Goal: Information Seeking & Learning: Find specific fact

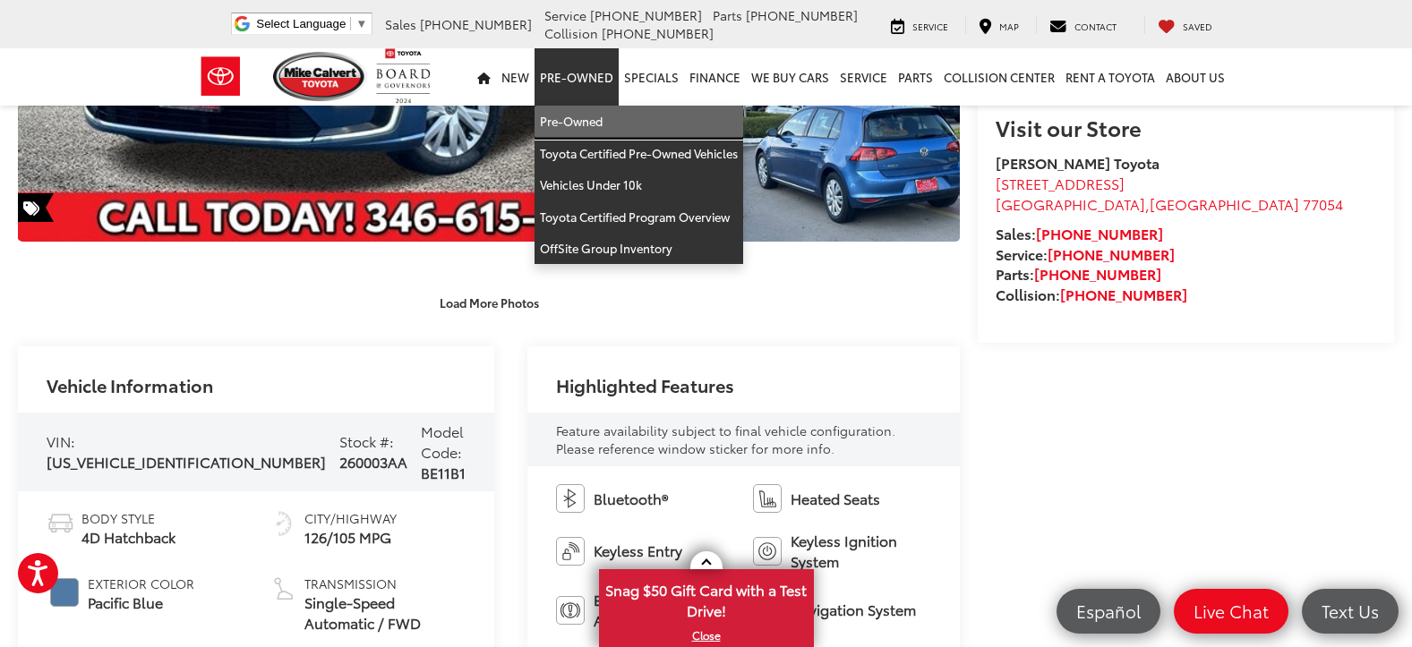
click at [572, 132] on link "Pre-Owned" at bounding box center [638, 122] width 209 height 32
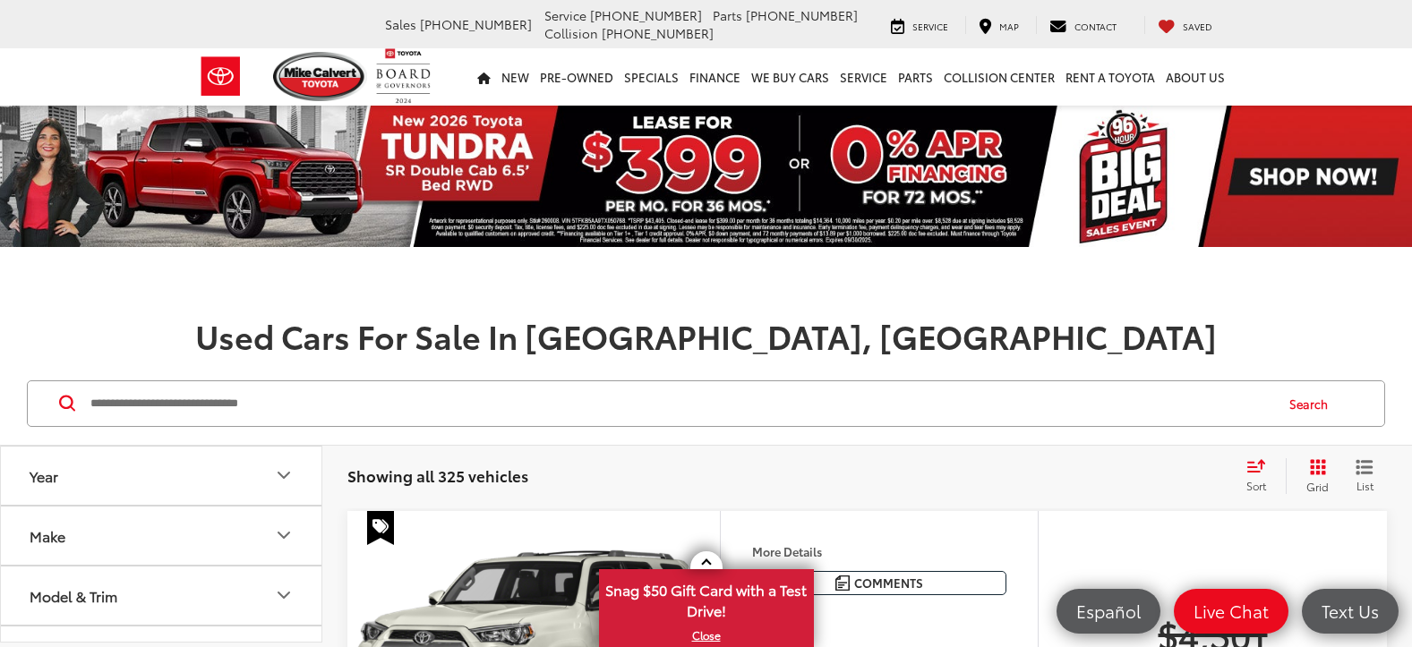
click at [278, 535] on icon "Make" at bounding box center [283, 535] width 21 height 21
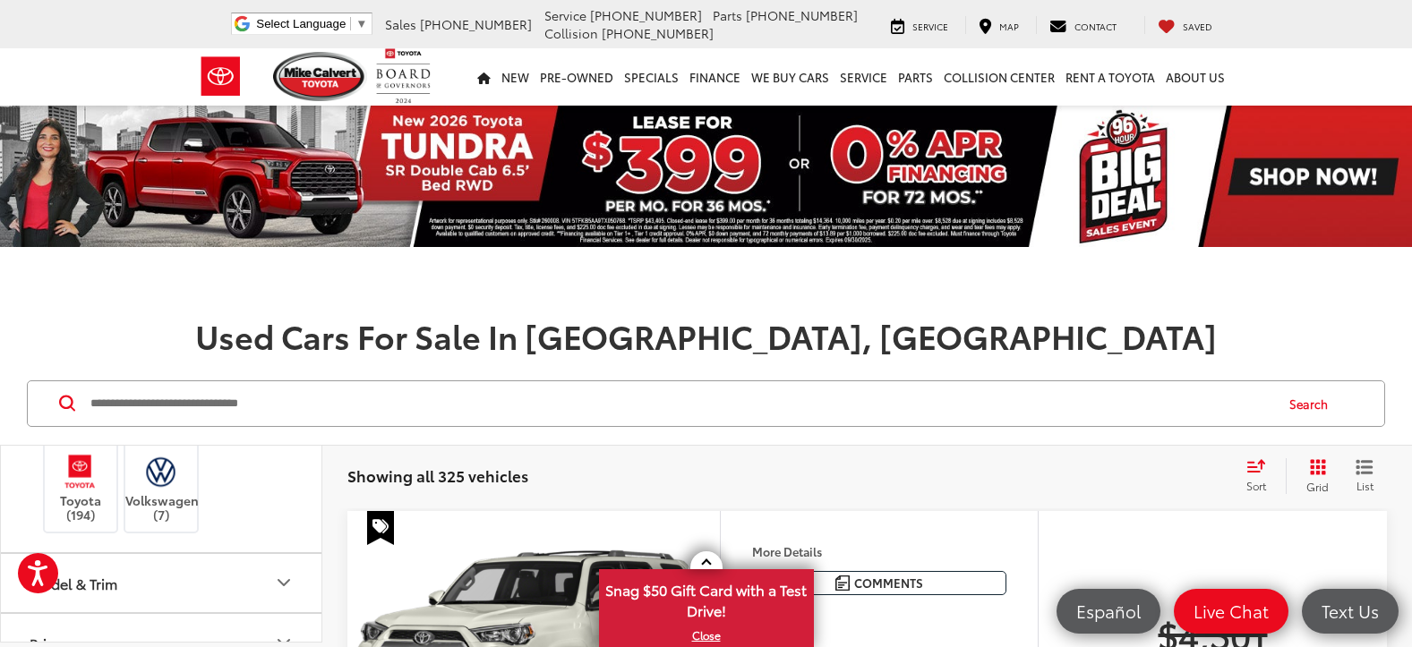
scroll to position [806, 0]
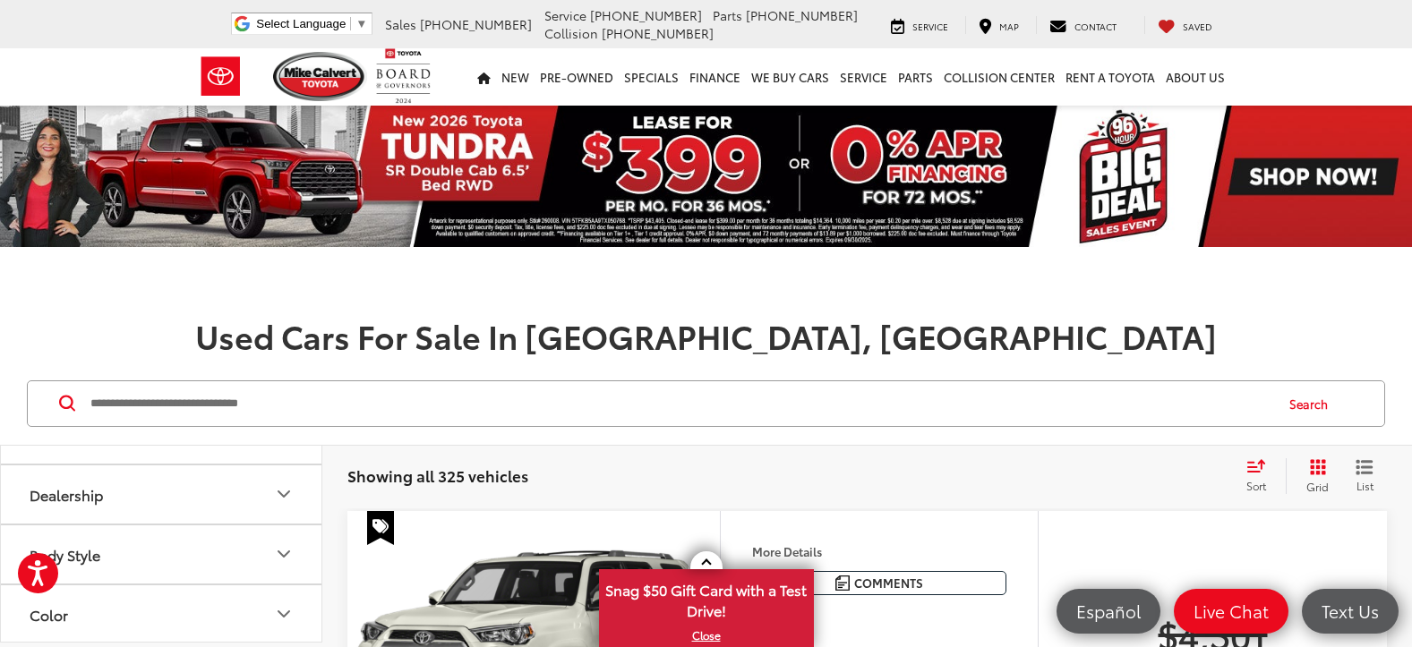
click at [61, 224] on img at bounding box center [80, 203] width 49 height 42
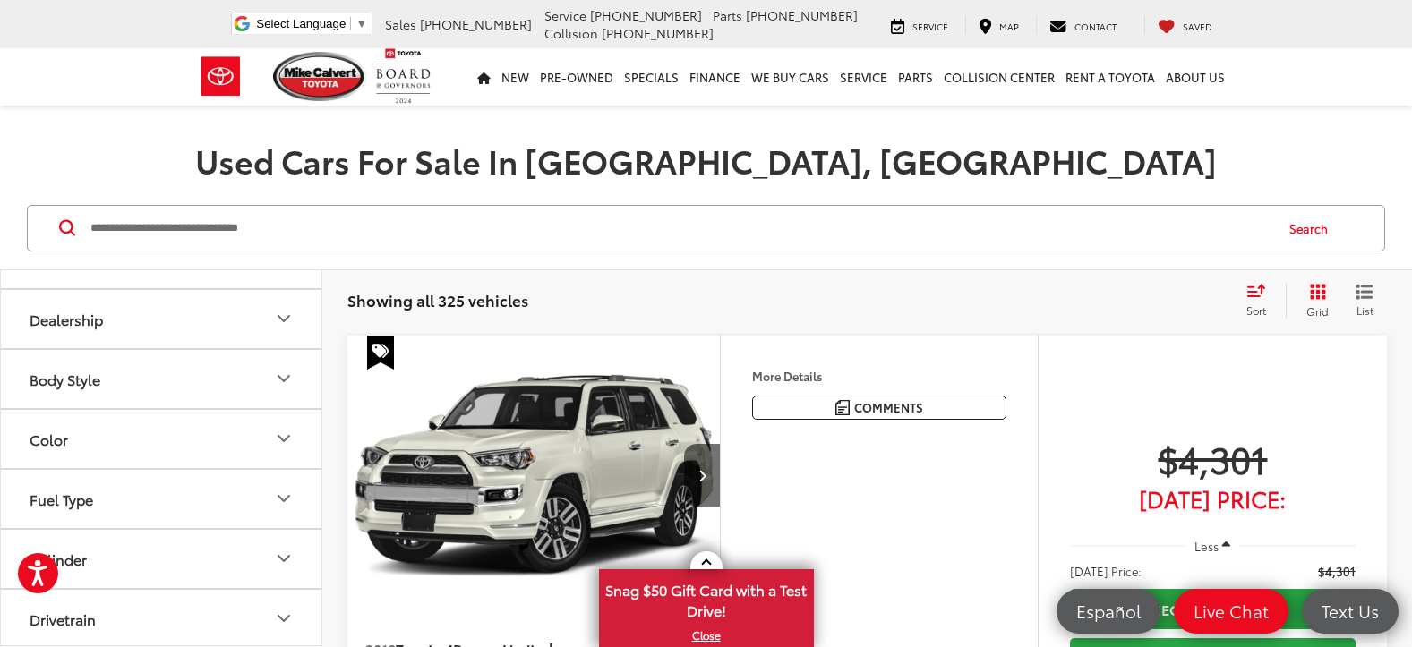
scroll to position [179, 0]
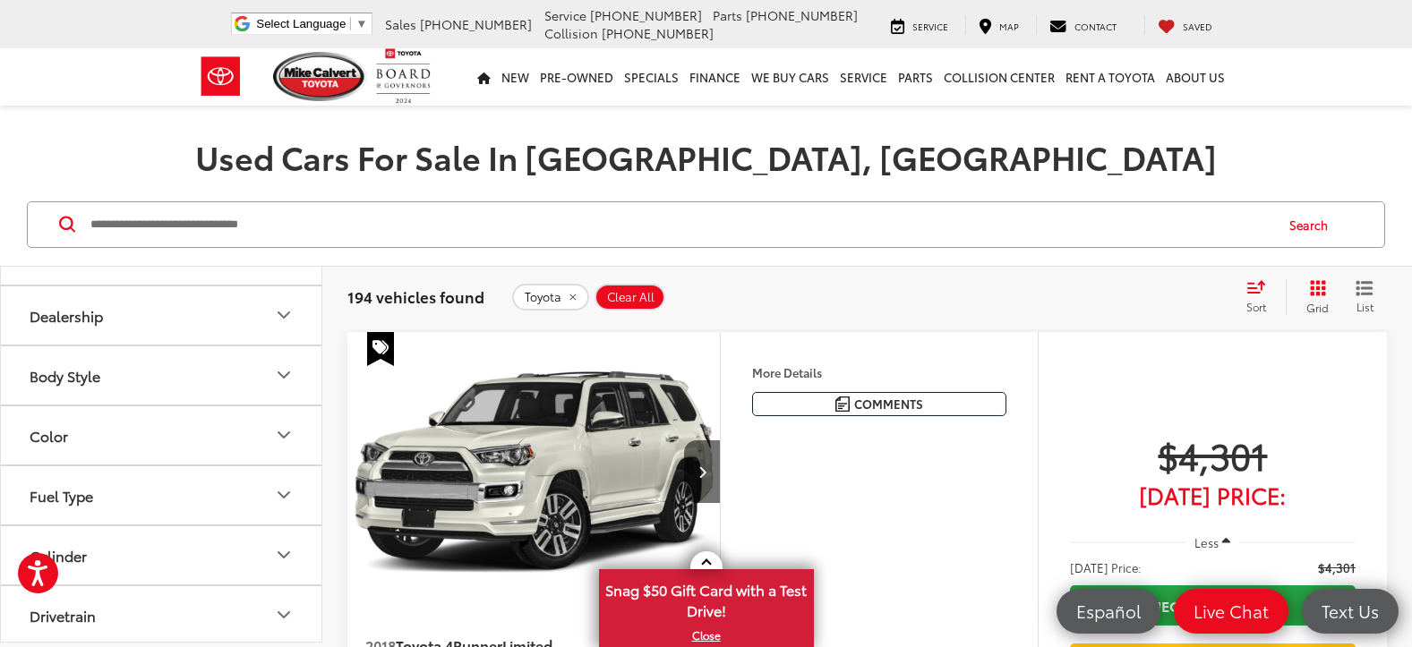
click at [280, 146] on icon "Model & Trim" at bounding box center [283, 134] width 21 height 21
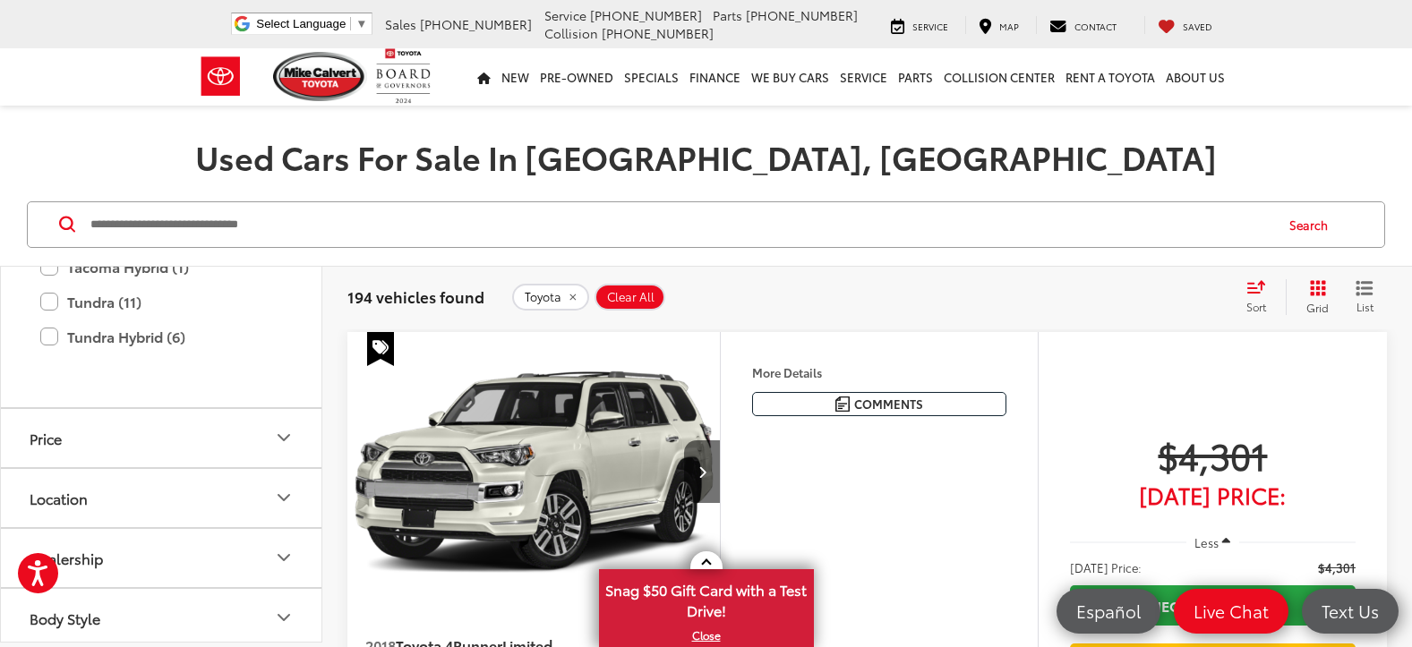
scroll to position [1343, 0]
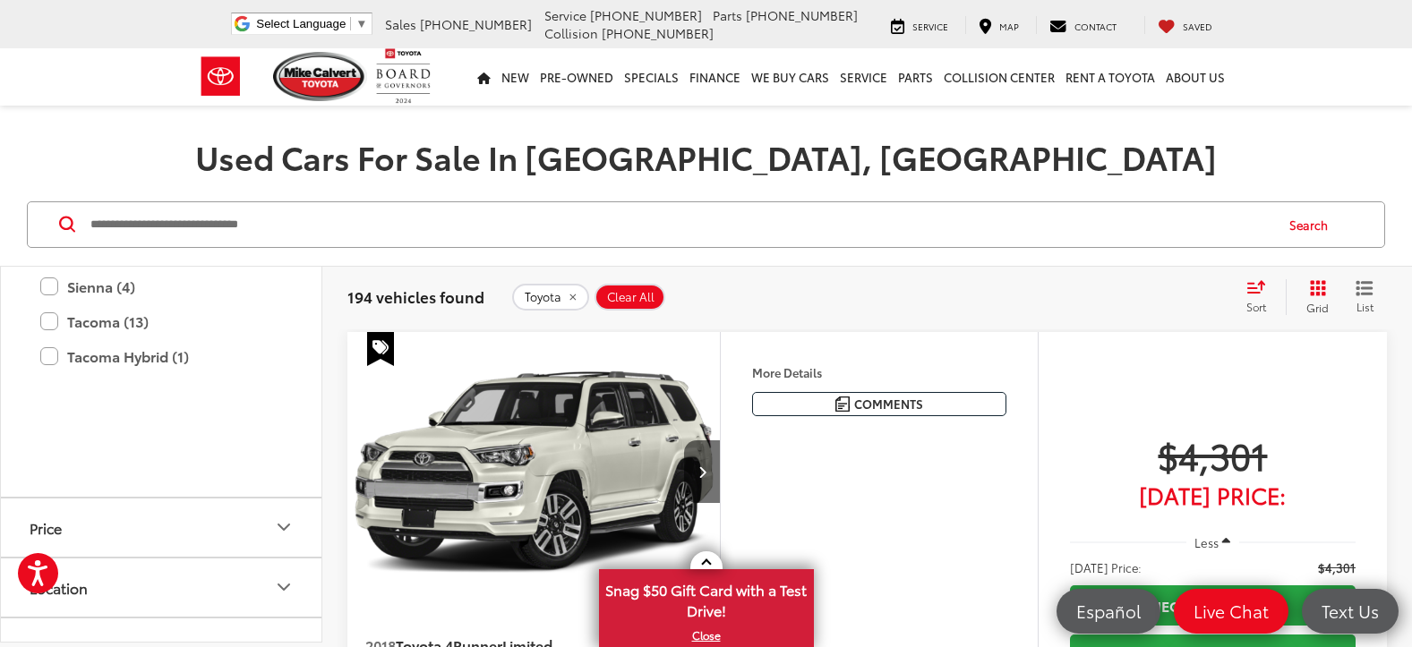
click at [53, 93] on label "Prius (5)" at bounding box center [161, 77] width 242 height 31
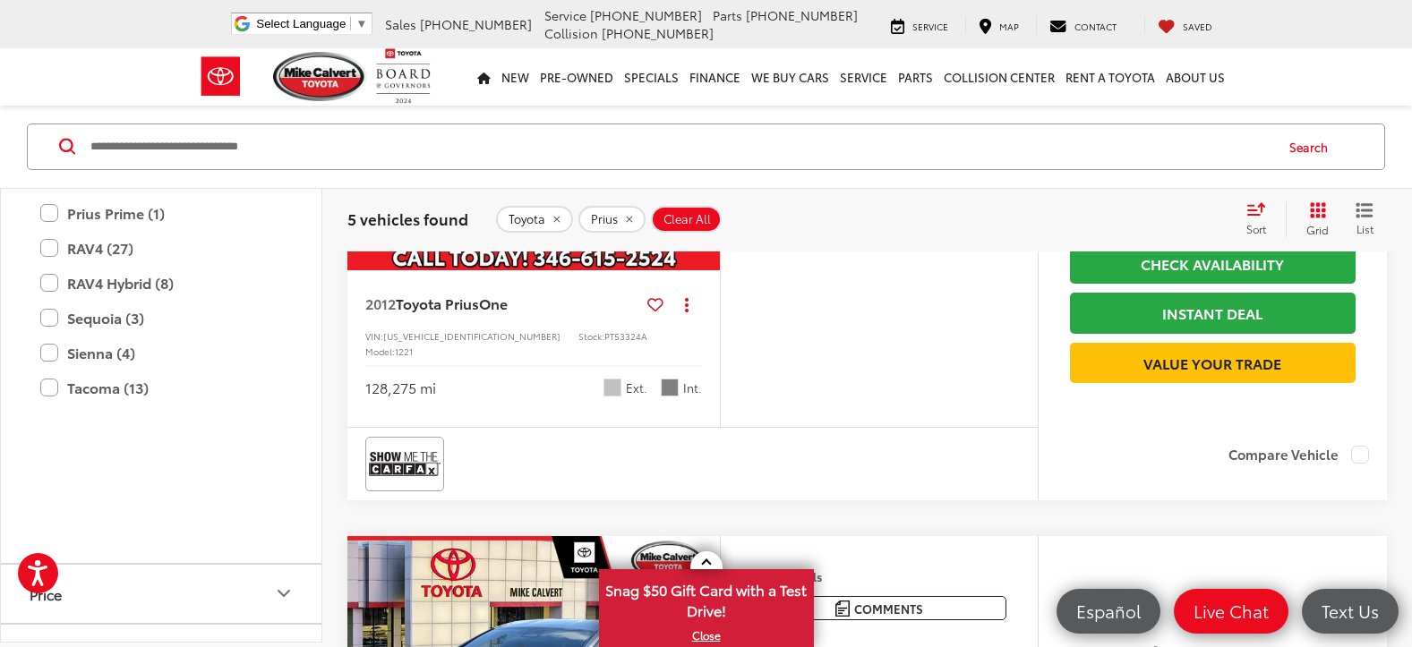
scroll to position [1074, 0]
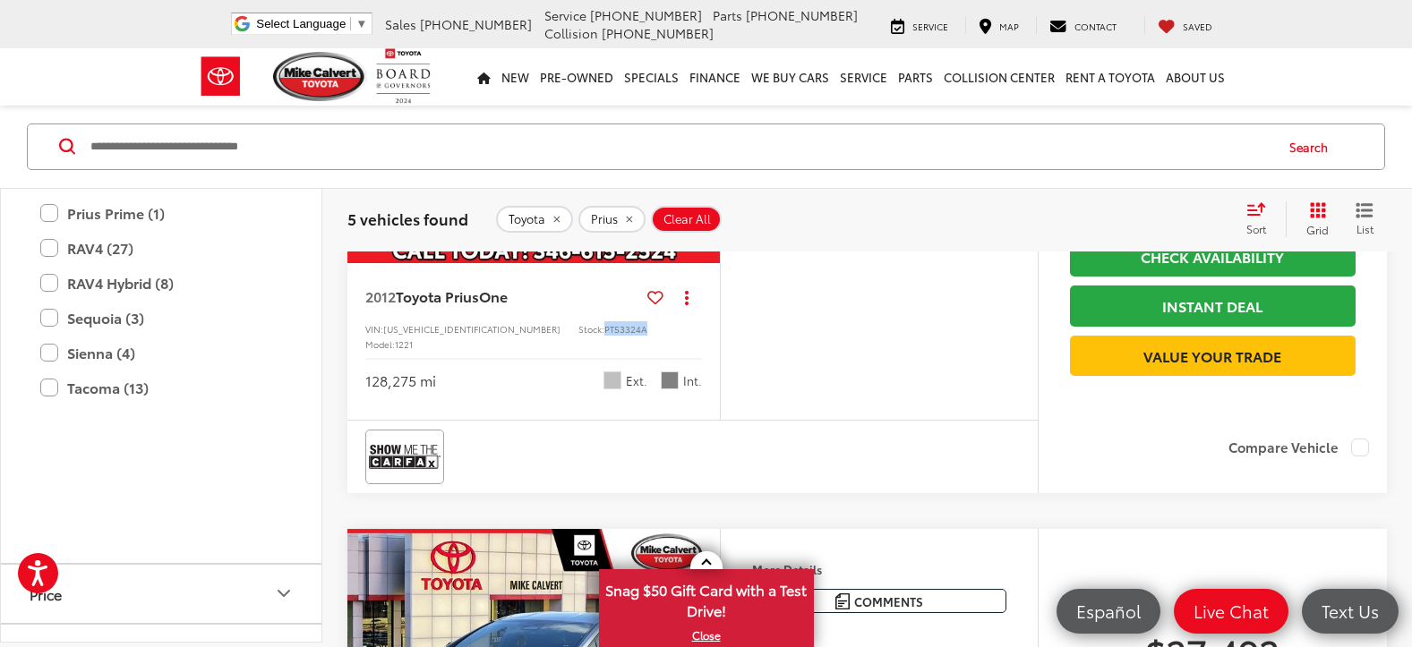
drag, startPoint x: 525, startPoint y: 396, endPoint x: 573, endPoint y: 397, distance: 48.4
click at [573, 349] on div "VIN: [US_VEHICLE_IDENTIFICATION_NUMBER] Stock: PT53324A Model: 1221" at bounding box center [533, 335] width 337 height 28
copy span "PT53324A"
